Goal: Task Accomplishment & Management: Complete application form

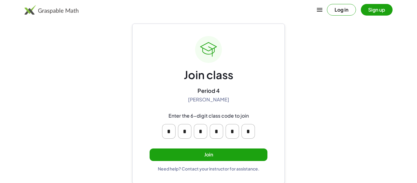
scroll to position [12, 0]
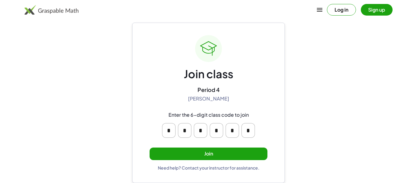
click at [174, 129] on input "*" at bounding box center [168, 130] width 13 height 15
type input "*"
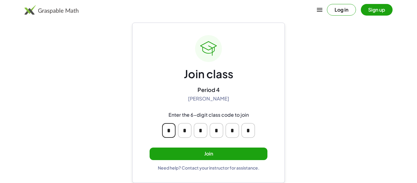
type input "*"
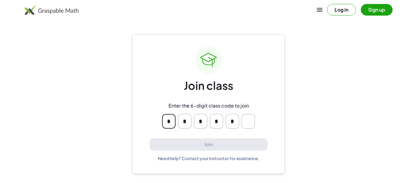
click at [159, 100] on div "Enter the 6-digit class code to join * * * * *" at bounding box center [208, 116] width 117 height 36
click at [246, 124] on input "Please enter OTP character 6" at bounding box center [248, 121] width 13 height 15
type input "*"
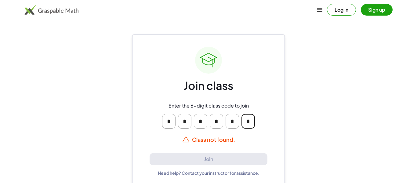
click at [253, 124] on input "*" at bounding box center [248, 121] width 13 height 15
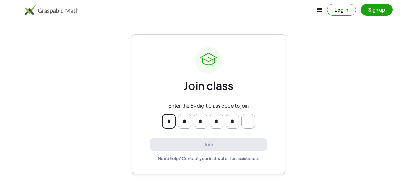
type input "*"
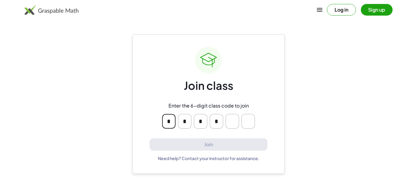
type input "*"
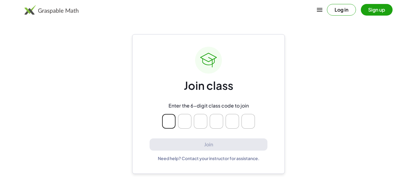
type input "*"
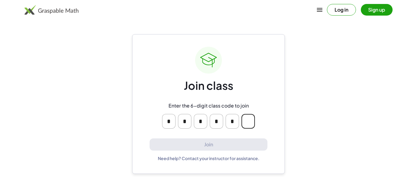
type input "*"
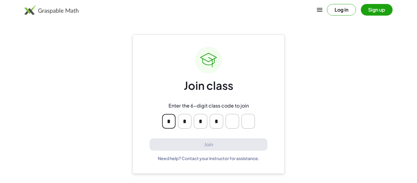
type input "*"
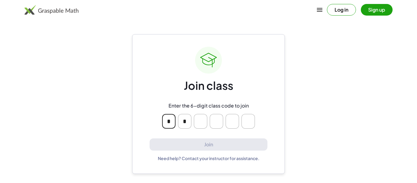
type input "*"
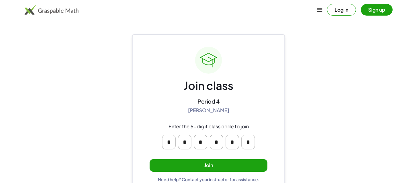
scroll to position [5, 0]
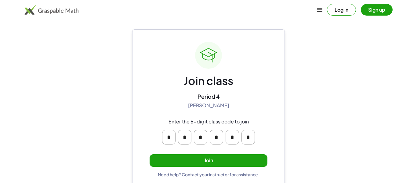
click at [173, 155] on button "Join" at bounding box center [209, 160] width 118 height 13
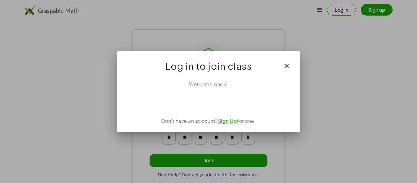
scroll to position [0, 0]
click at [281, 72] on button "button" at bounding box center [286, 66] width 15 height 15
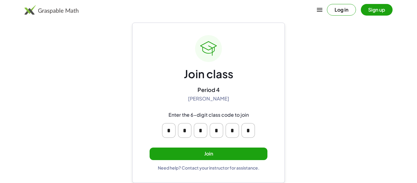
scroll to position [8, 0]
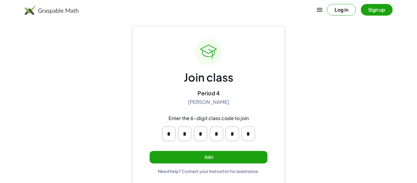
click at [176, 168] on div "Need help? Contact your instructor for assistance." at bounding box center [209, 170] width 102 height 5
click at [165, 162] on button "Join" at bounding box center [209, 157] width 118 height 13
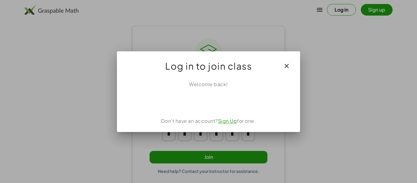
click at [227, 108] on iframe at bounding box center [209, 101] width 62 height 13
